Goal: Find specific page/section: Find specific page/section

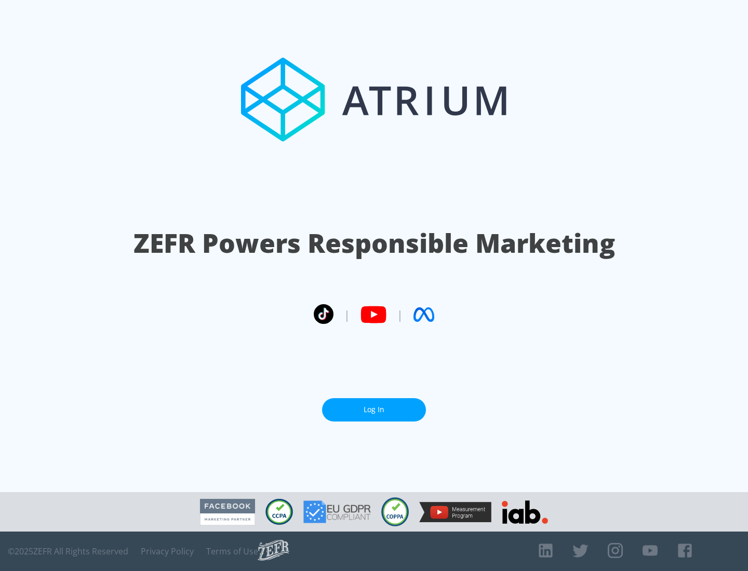
click at [374, 410] on link "Log In" at bounding box center [374, 409] width 104 height 23
